Goal: Information Seeking & Learning: Find specific fact

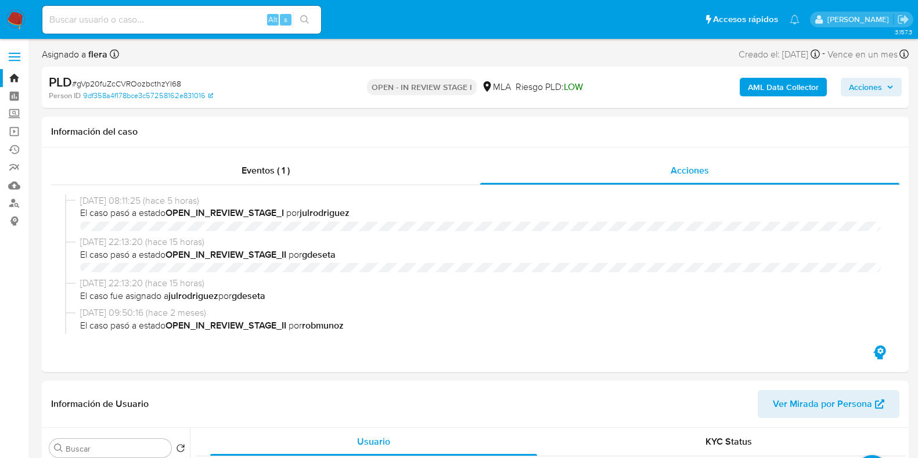
select select "10"
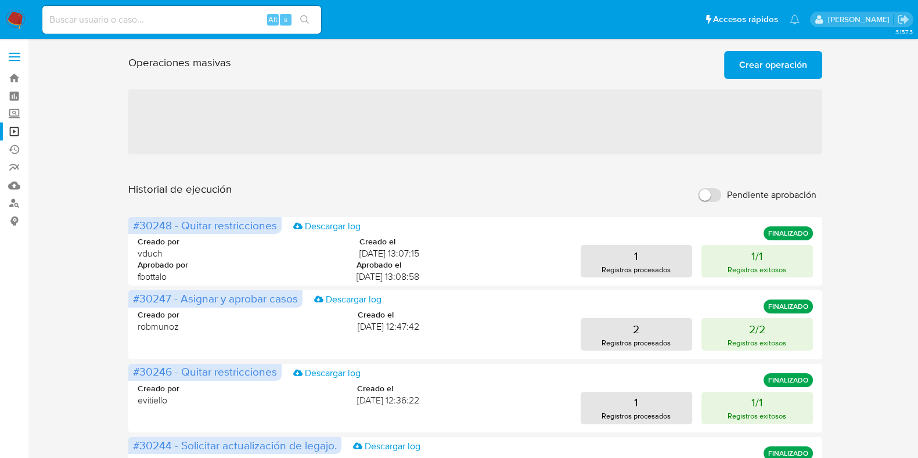
scroll to position [72, 0]
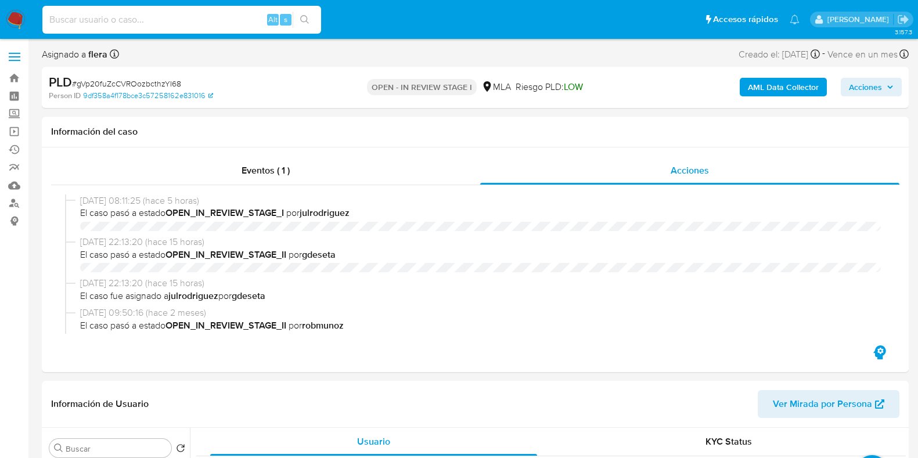
select select "10"
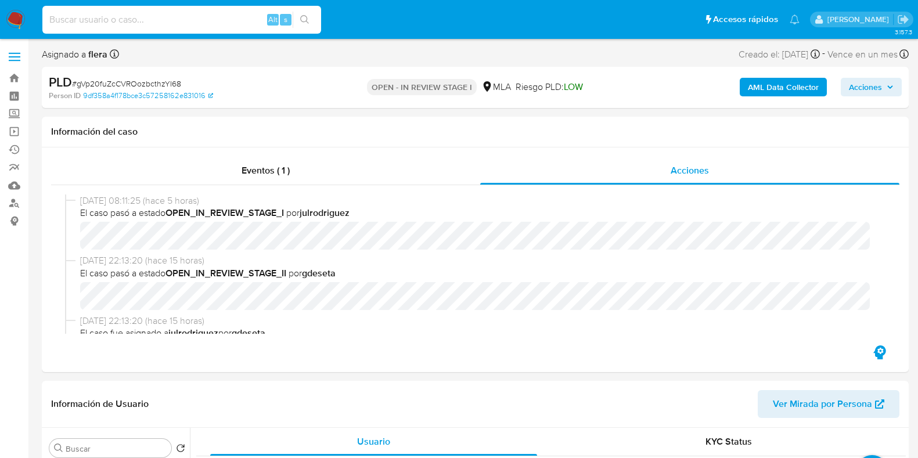
click at [98, 17] on input at bounding box center [181, 19] width 279 height 15
type input "323188889"
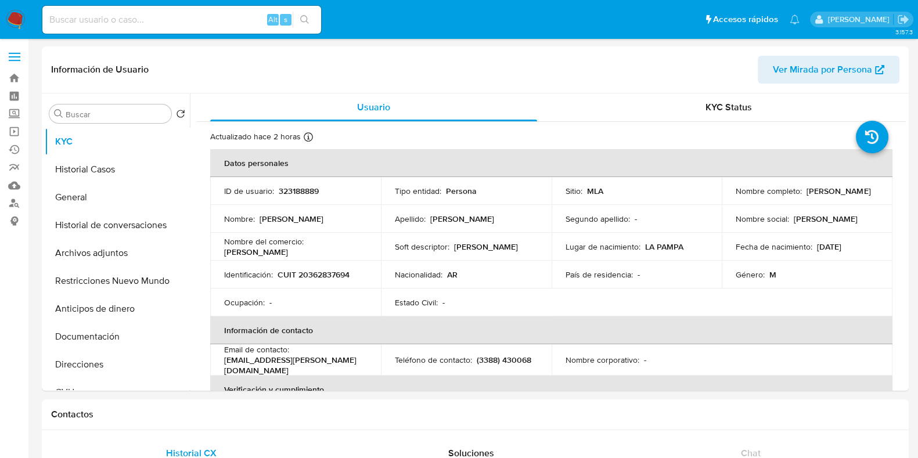
select select "10"
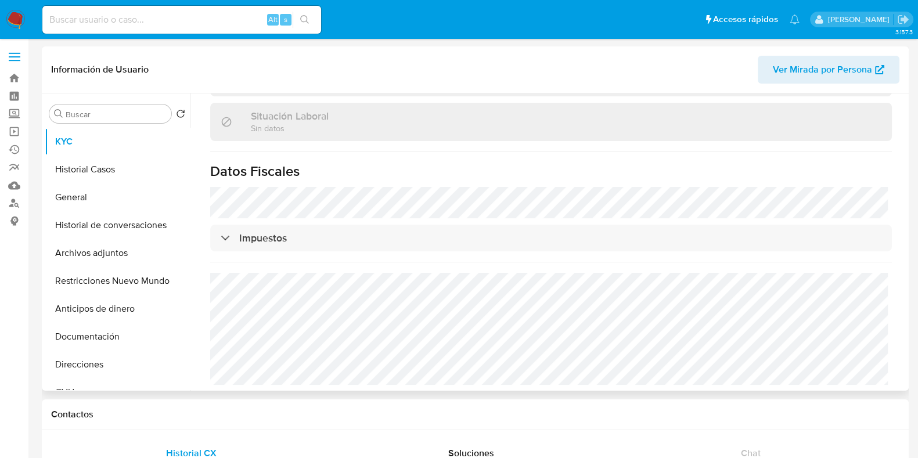
scroll to position [72, 0]
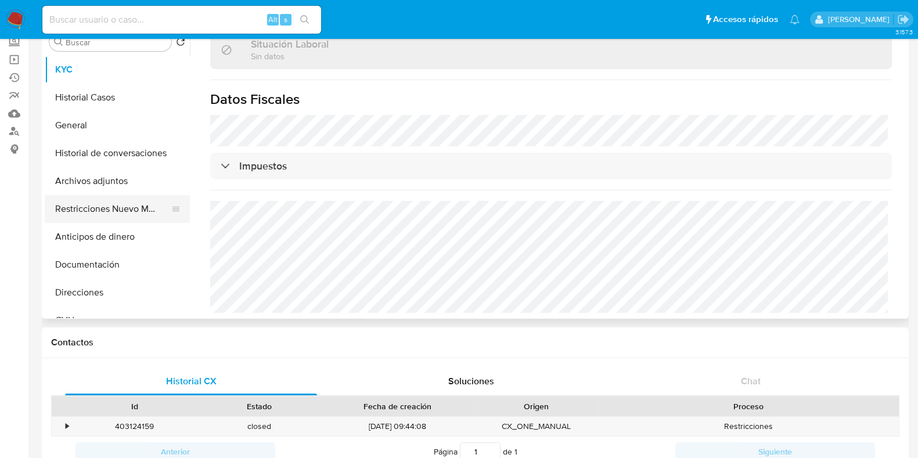
click at [96, 215] on button "Restricciones Nuevo Mundo" at bounding box center [113, 209] width 136 height 28
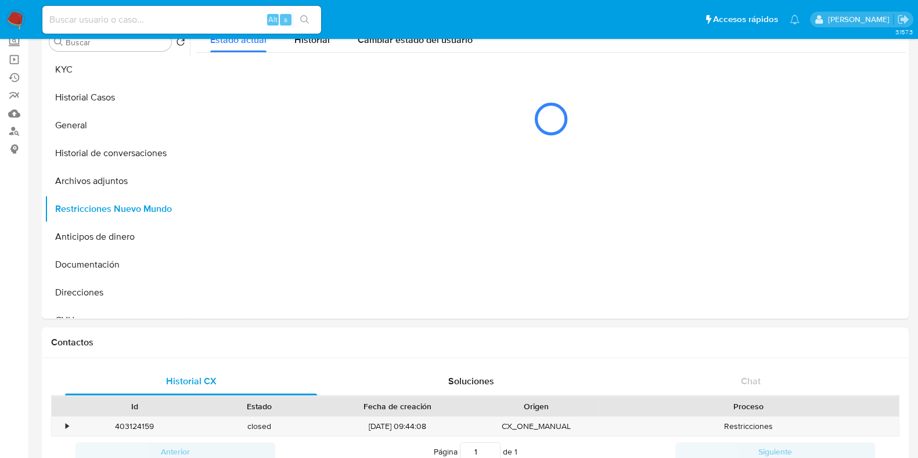
scroll to position [0, 0]
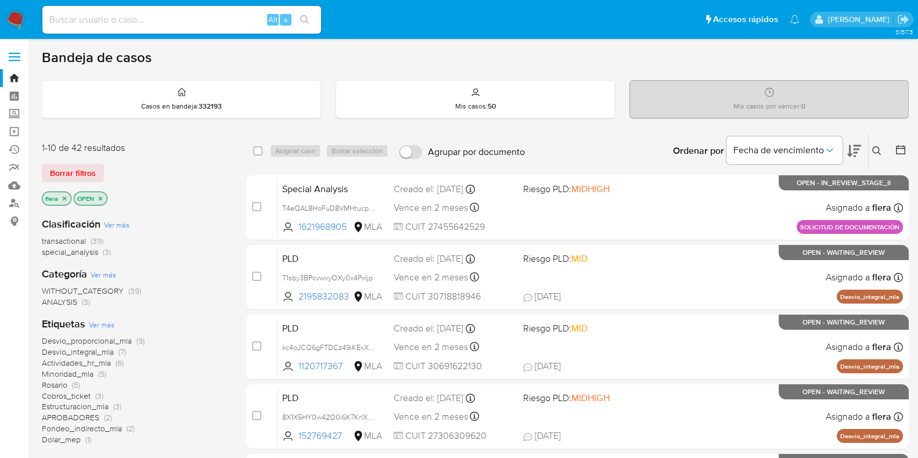
click at [96, 13] on input at bounding box center [181, 19] width 279 height 15
paste input "2659349715"
type input "2659349715"
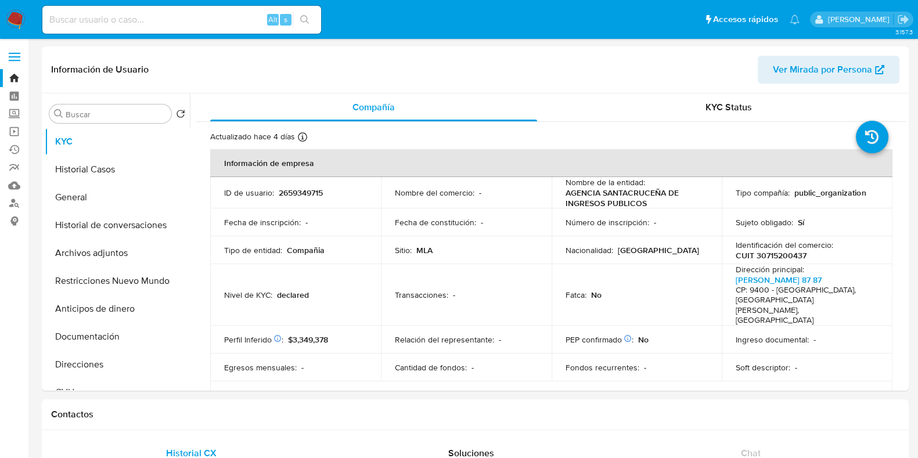
select select "10"
click at [767, 256] on p "CUIT 30715200437" at bounding box center [771, 255] width 71 height 10
copy p "30715200437"
click at [92, 327] on button "Documentación" at bounding box center [113, 337] width 136 height 28
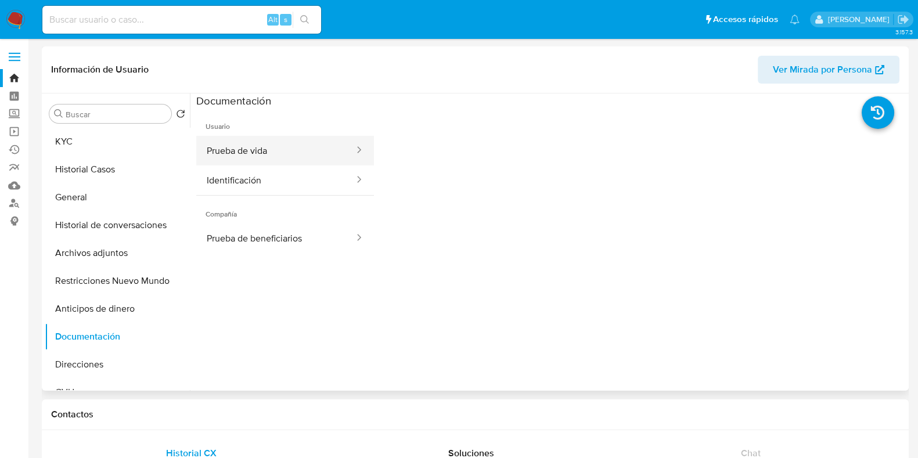
click at [264, 153] on button "Prueba de vida" at bounding box center [275, 151] width 159 height 30
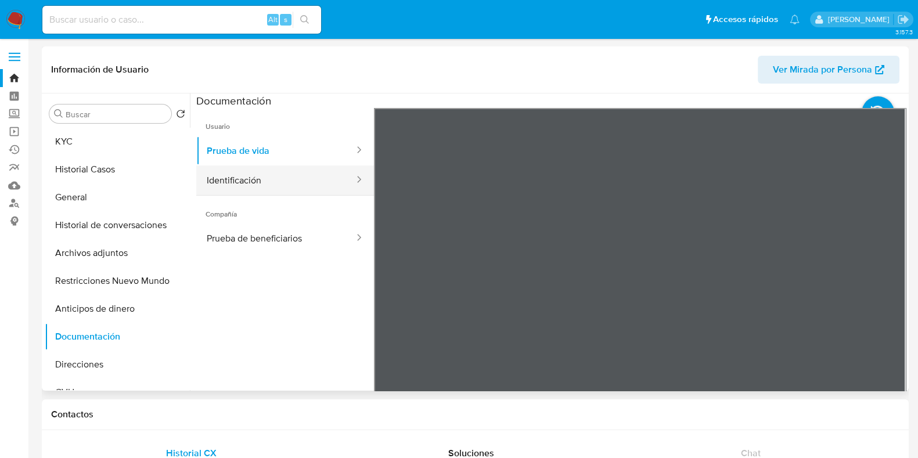
click at [273, 188] on button "Identificación" at bounding box center [275, 181] width 159 height 30
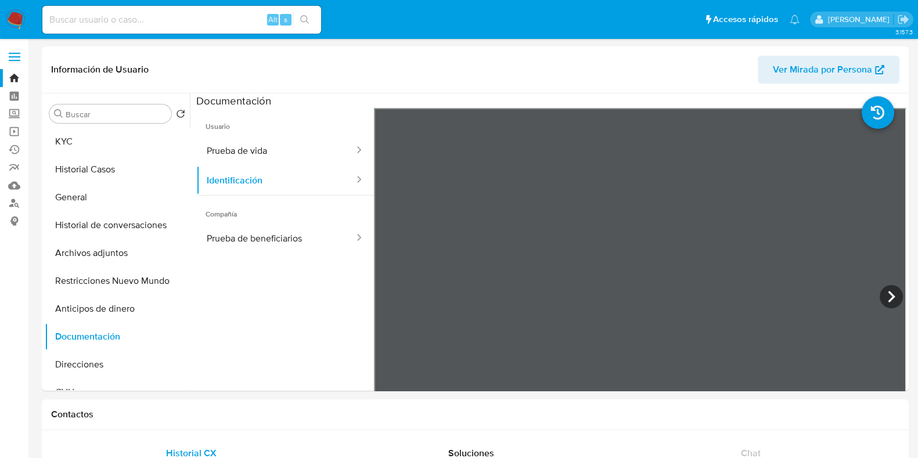
click at [188, 21] on input at bounding box center [181, 19] width 279 height 15
paste input "2619633623"
type input "2619633623"
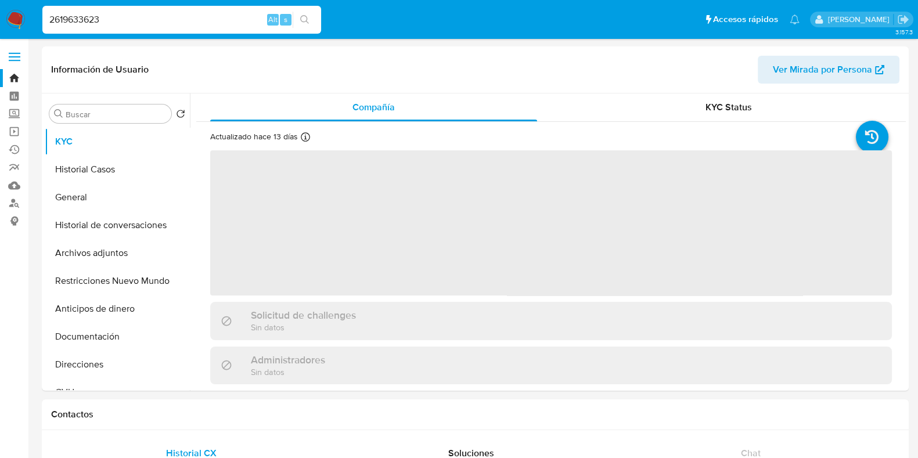
select select "10"
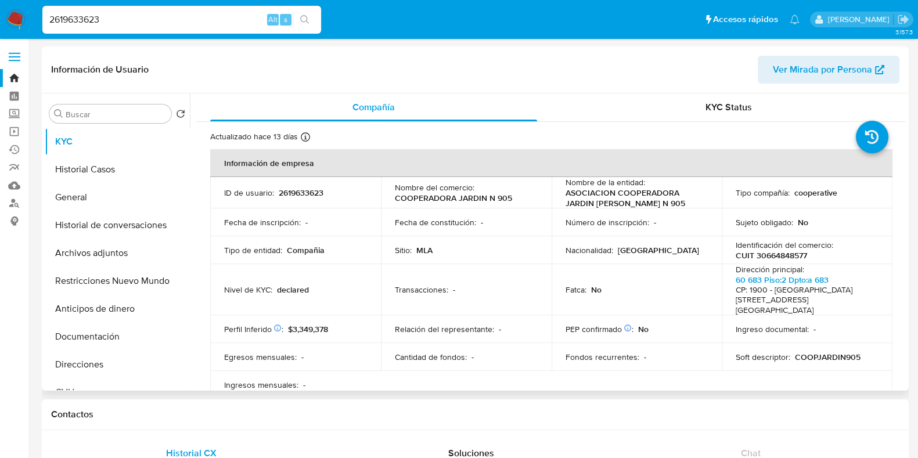
click at [777, 256] on p "CUIT 30664848577" at bounding box center [771, 255] width 71 height 10
copy p "30664848577"
click at [95, 329] on button "Documentación" at bounding box center [113, 337] width 136 height 28
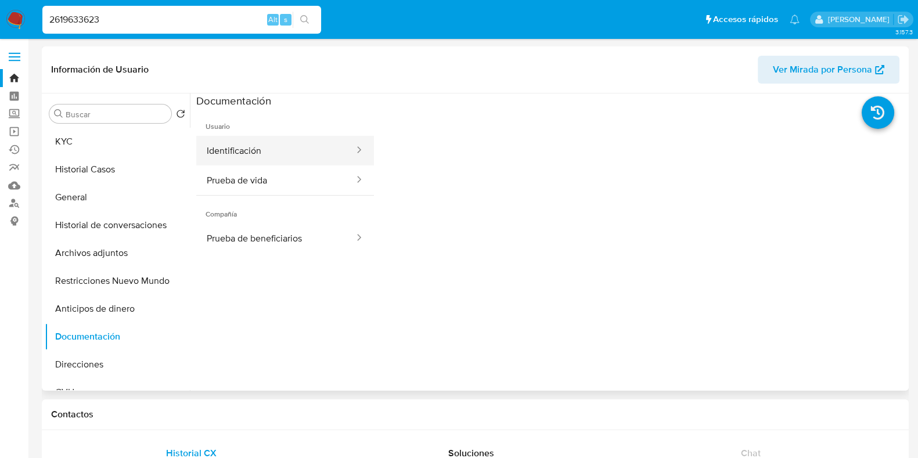
click at [266, 149] on button "Identificación" at bounding box center [275, 151] width 159 height 30
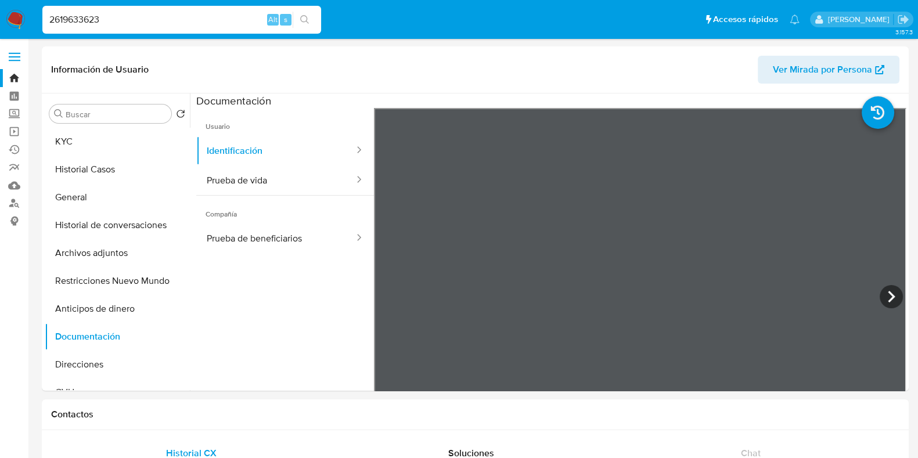
click at [163, 21] on input "2619633623" at bounding box center [181, 19] width 279 height 15
paste input "250787232"
type input "2250787232"
click at [303, 21] on icon "search-icon" at bounding box center [304, 19] width 9 height 9
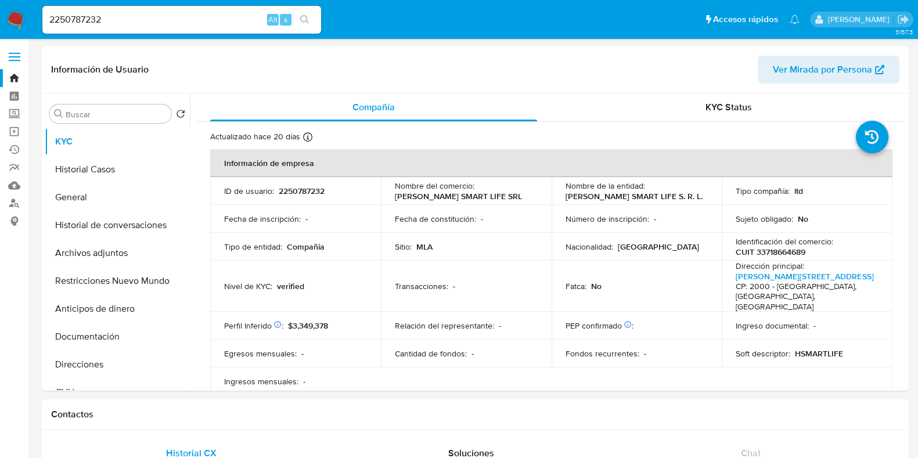
select select "10"
click at [774, 252] on p "CUIT 33718664689" at bounding box center [771, 252] width 70 height 10
copy p "33718664689"
click at [67, 21] on input "2250787232" at bounding box center [181, 19] width 279 height 15
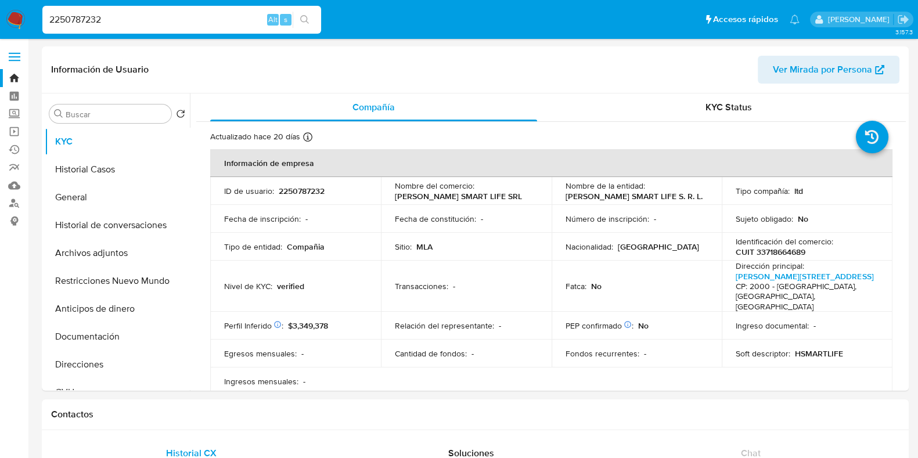
click at [67, 21] on input "2250787232" at bounding box center [181, 19] width 279 height 15
paste input "439808314"
type input "2439808314"
click at [304, 26] on button "search-icon" at bounding box center [305, 20] width 24 height 16
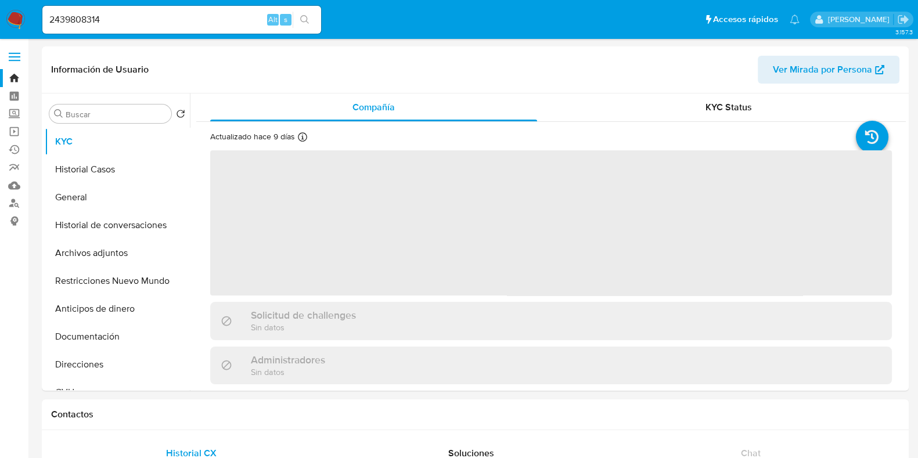
select select "10"
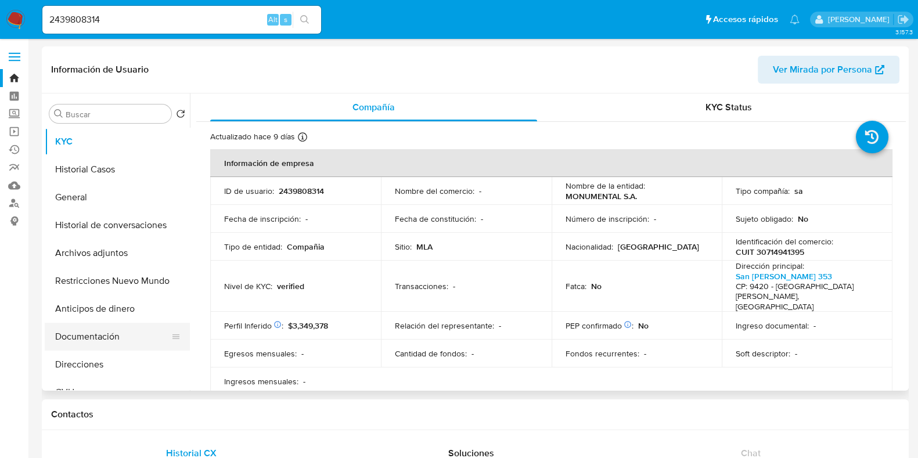
click at [106, 331] on button "Documentación" at bounding box center [113, 337] width 136 height 28
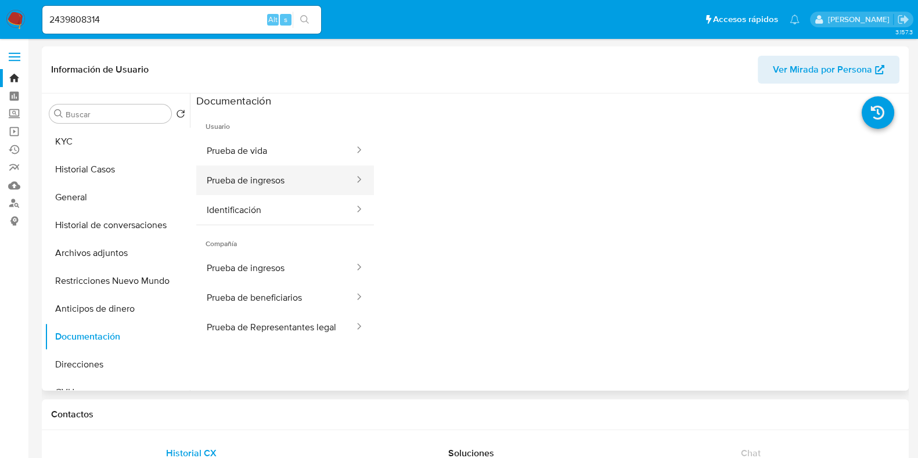
click at [281, 179] on button "Prueba de ingresos" at bounding box center [275, 181] width 159 height 30
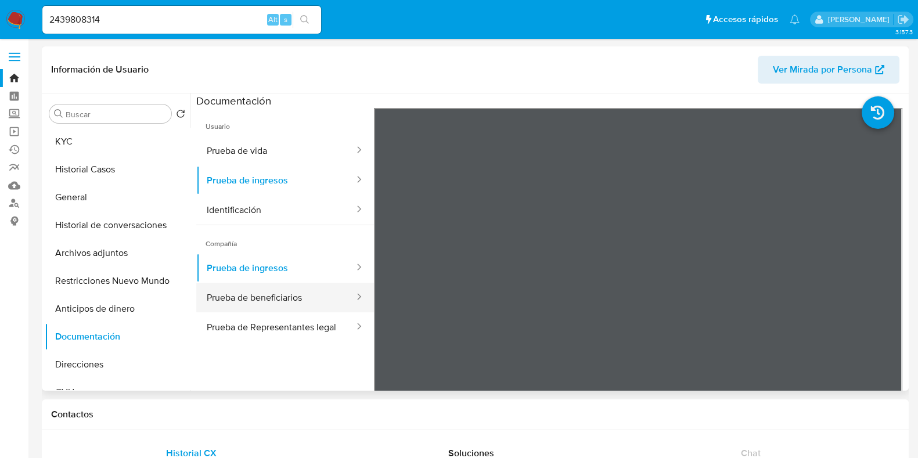
click at [290, 297] on button "Prueba de beneficiarios" at bounding box center [275, 298] width 159 height 30
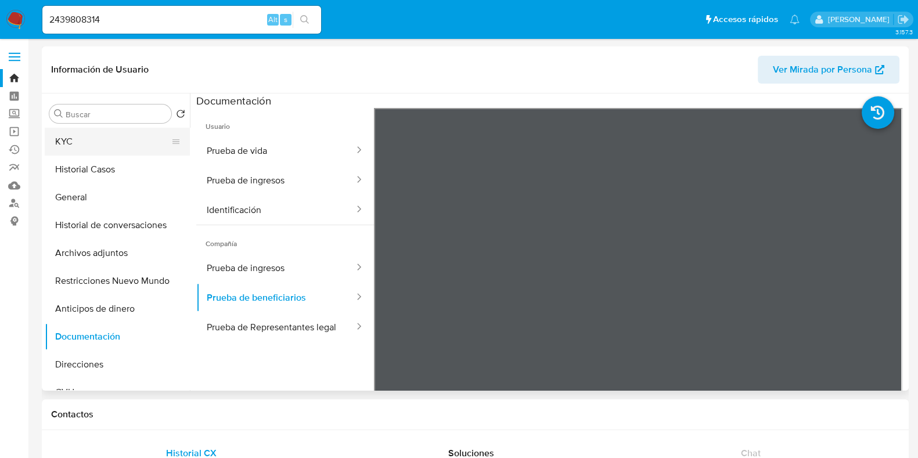
click at [119, 146] on button "KYC" at bounding box center [113, 142] width 136 height 28
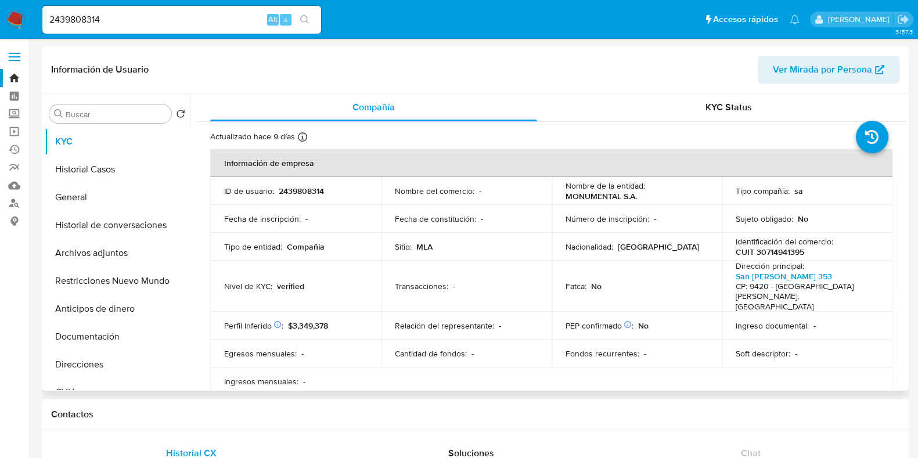
click at [784, 247] on p "CUIT 30714941395" at bounding box center [770, 252] width 69 height 10
copy p "30714941395"
click at [98, 346] on button "Documentación" at bounding box center [113, 337] width 136 height 28
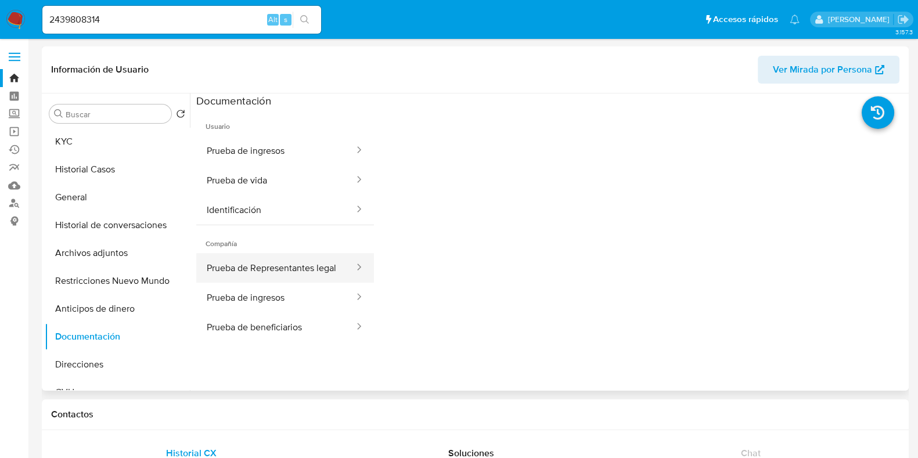
click at [297, 274] on button "Prueba de Representantes legal" at bounding box center [275, 268] width 159 height 30
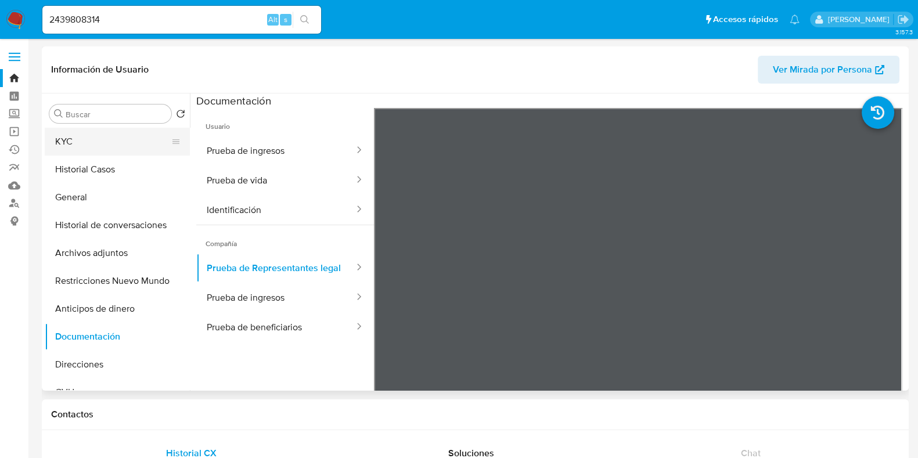
click at [127, 143] on button "KYC" at bounding box center [113, 142] width 136 height 28
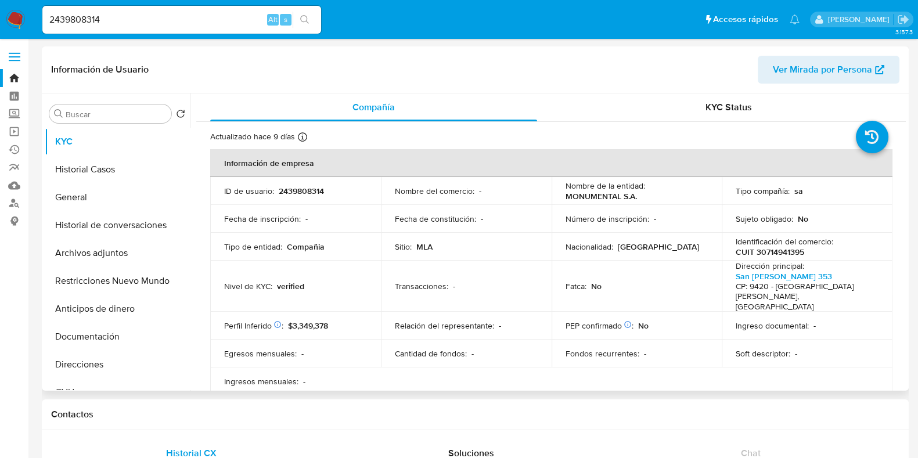
click at [312, 192] on p "2439808314" at bounding box center [301, 191] width 45 height 10
copy p "2439808314"
click at [84, 331] on button "Documentación" at bounding box center [113, 337] width 136 height 28
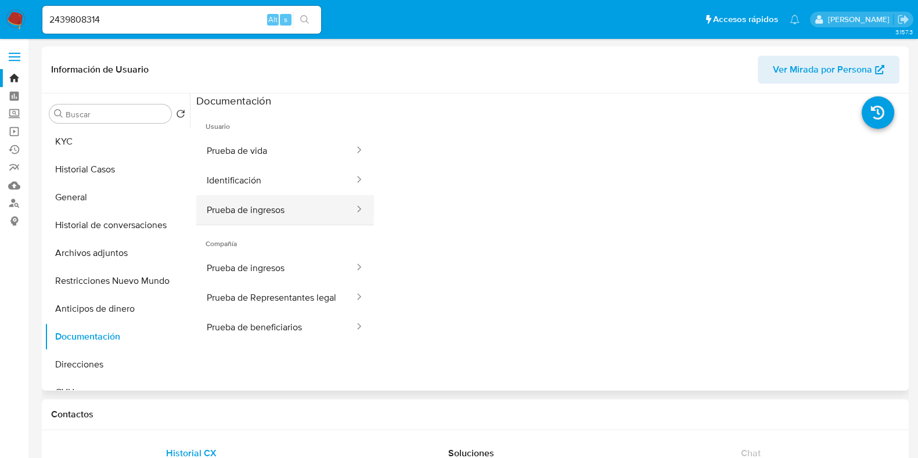
click at [246, 209] on button "Prueba de ingresos" at bounding box center [275, 210] width 159 height 30
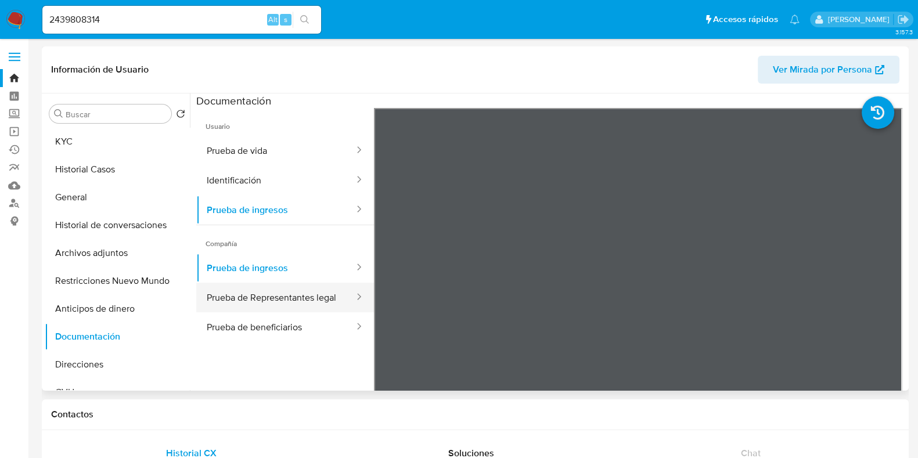
click at [261, 301] on button "Prueba de Representantes legal" at bounding box center [275, 298] width 159 height 30
click at [353, 294] on icon at bounding box center [359, 297] width 12 height 12
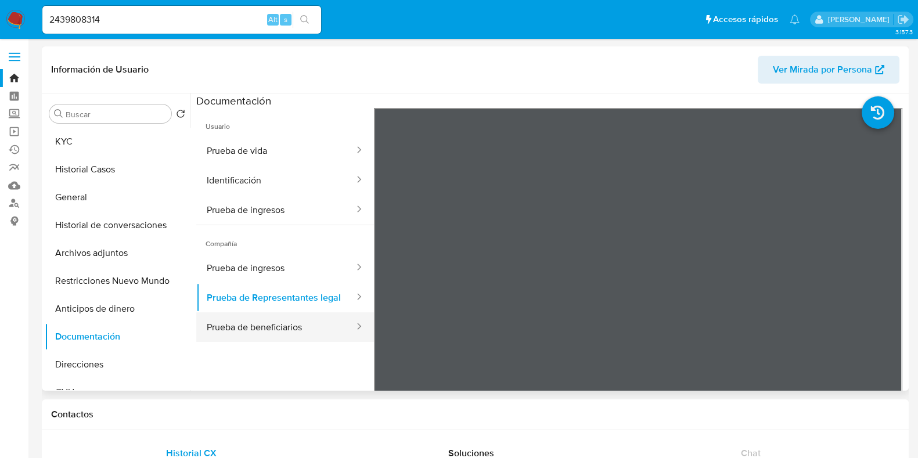
click at [346, 334] on div at bounding box center [355, 327] width 19 height 13
click at [288, 264] on button "Prueba de ingresos" at bounding box center [275, 268] width 159 height 30
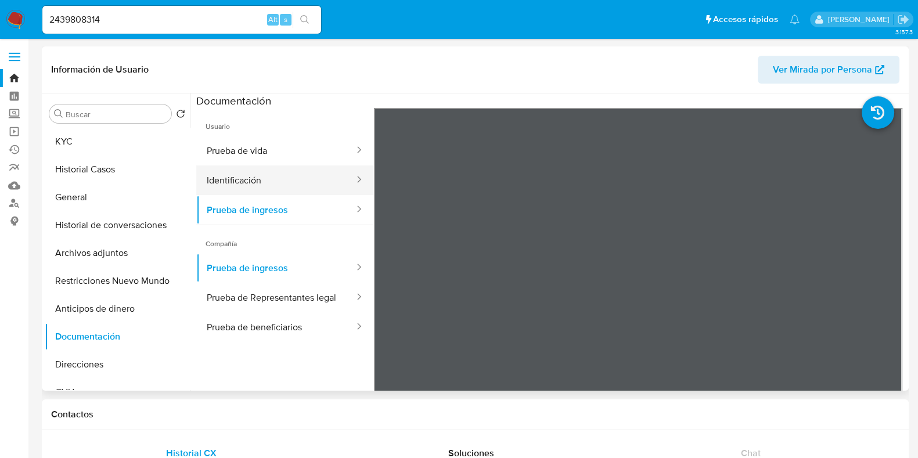
click at [311, 184] on button "Identificación" at bounding box center [275, 181] width 159 height 30
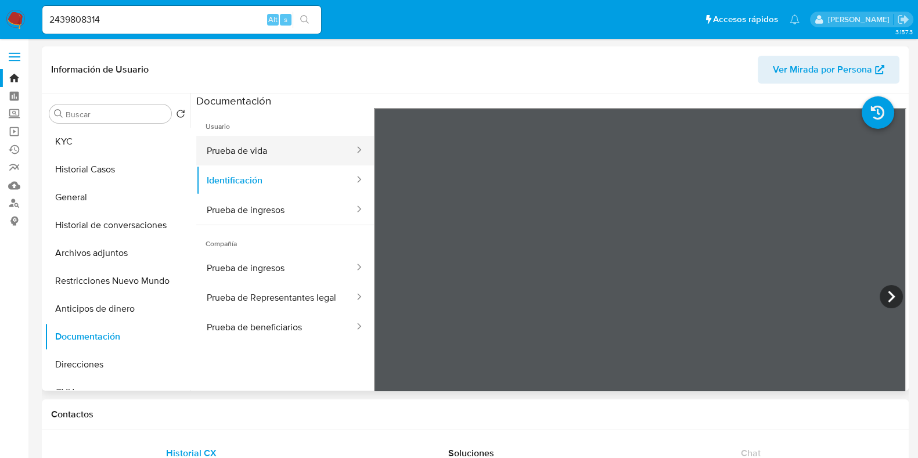
click at [285, 153] on button "Prueba de vida" at bounding box center [275, 151] width 159 height 30
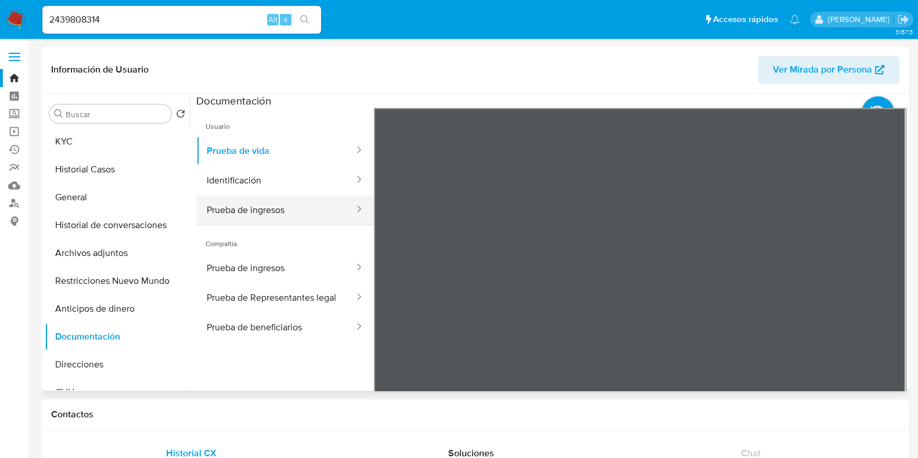
click at [264, 206] on button "Prueba de ingresos" at bounding box center [275, 210] width 159 height 30
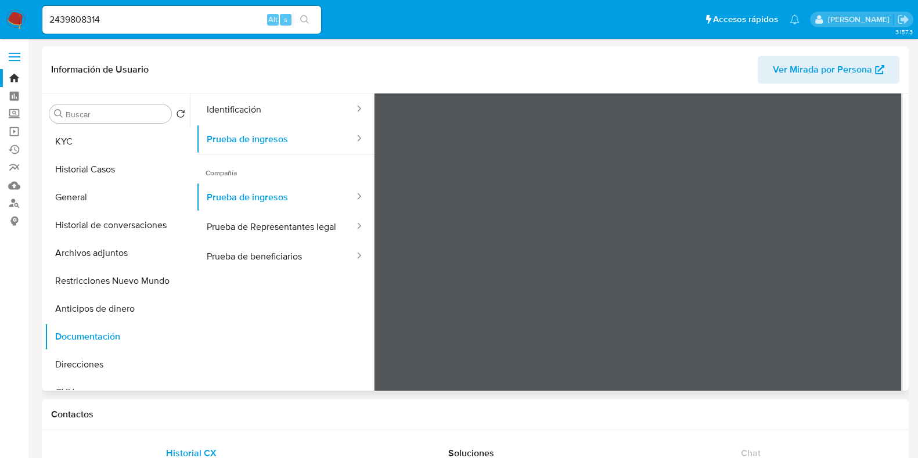
scroll to position [102, 0]
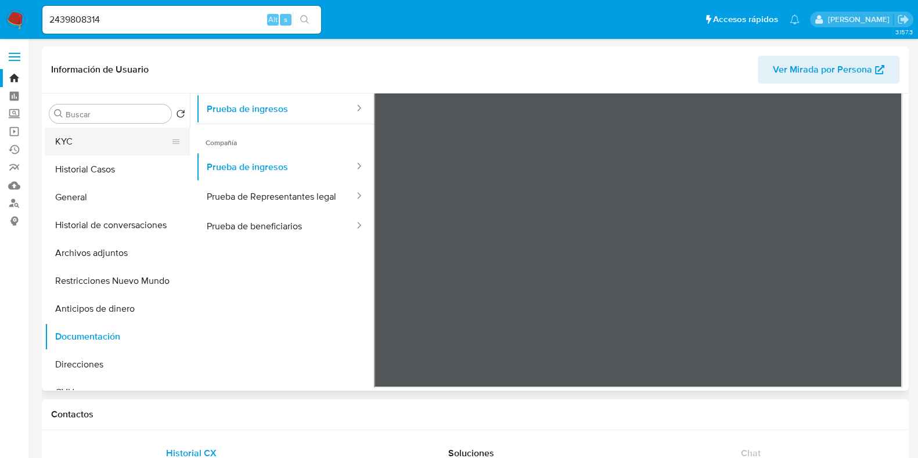
click at [107, 144] on button "KYC" at bounding box center [113, 142] width 136 height 28
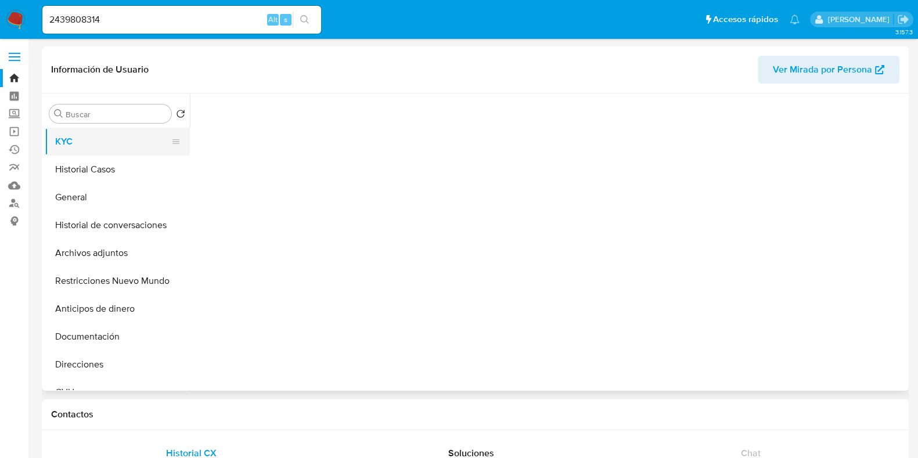
scroll to position [0, 0]
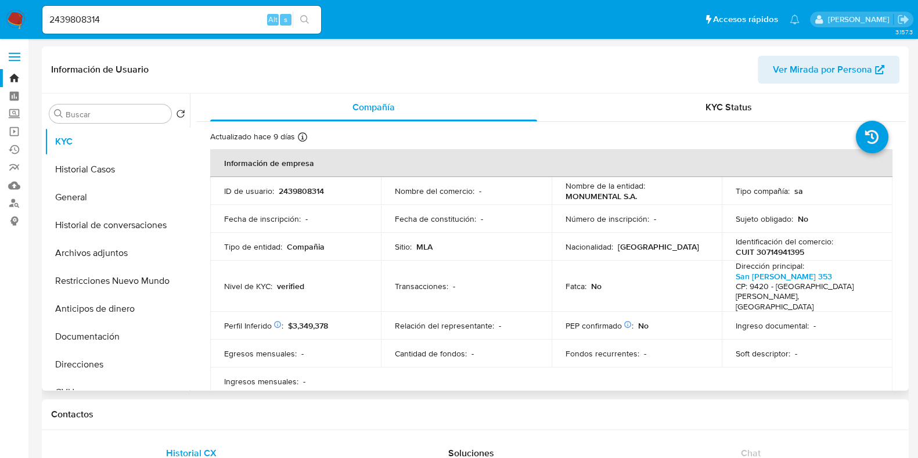
click at [773, 251] on p "CUIT 30714941395" at bounding box center [770, 252] width 69 height 10
copy p "30714941395"
click at [94, 339] on button "Documentación" at bounding box center [113, 337] width 136 height 28
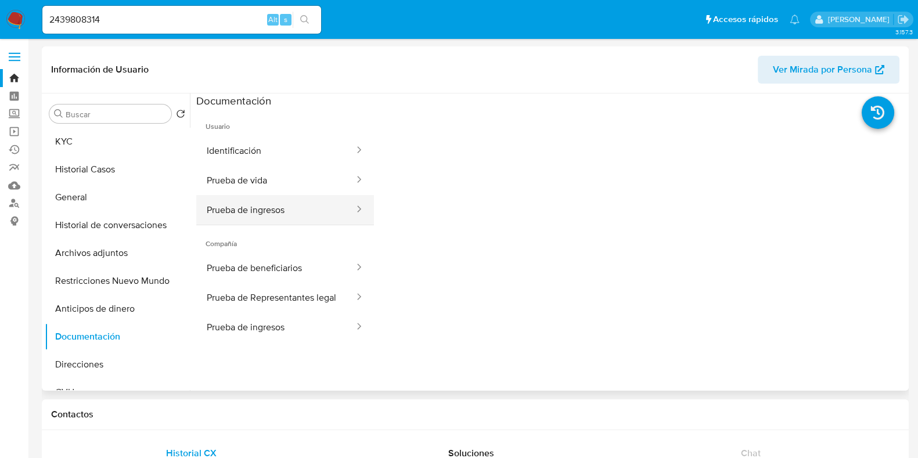
click at [295, 214] on button "Prueba de ingresos" at bounding box center [275, 210] width 159 height 30
